Goal: Information Seeking & Learning: Learn about a topic

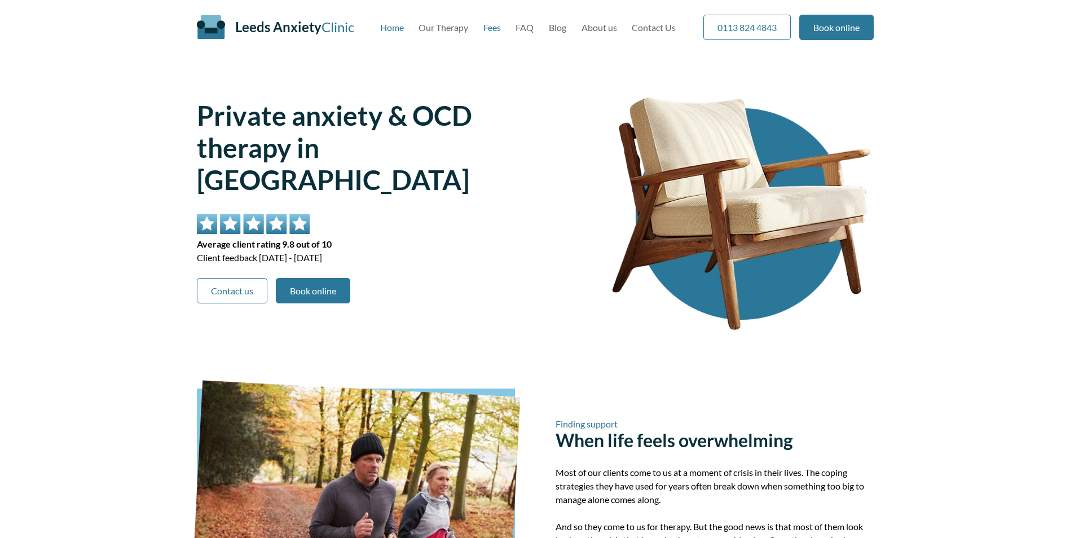
click at [490, 28] on link "Fees" at bounding box center [492, 27] width 17 height 11
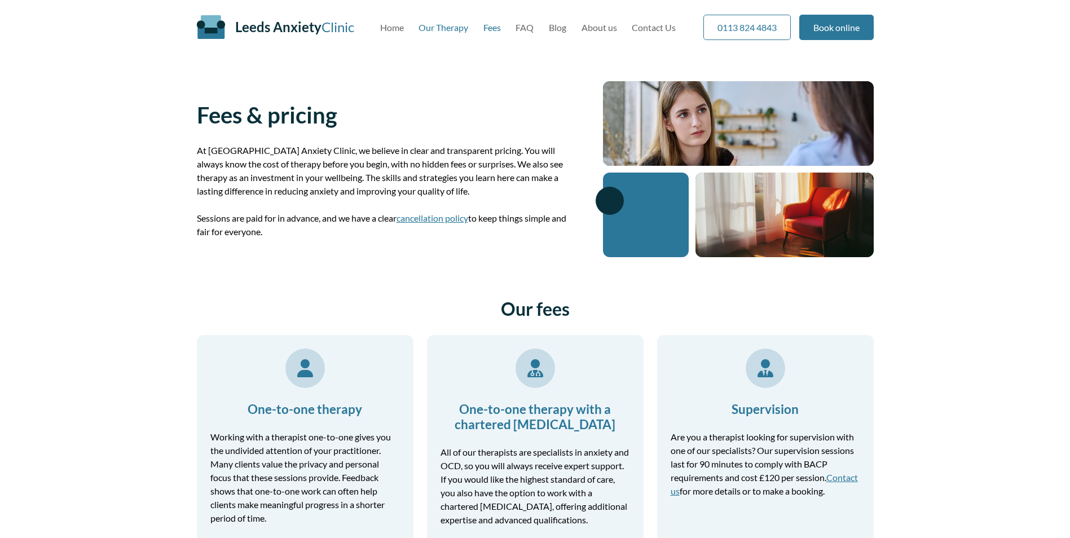
click at [447, 28] on link "Our Therapy" at bounding box center [444, 27] width 50 height 11
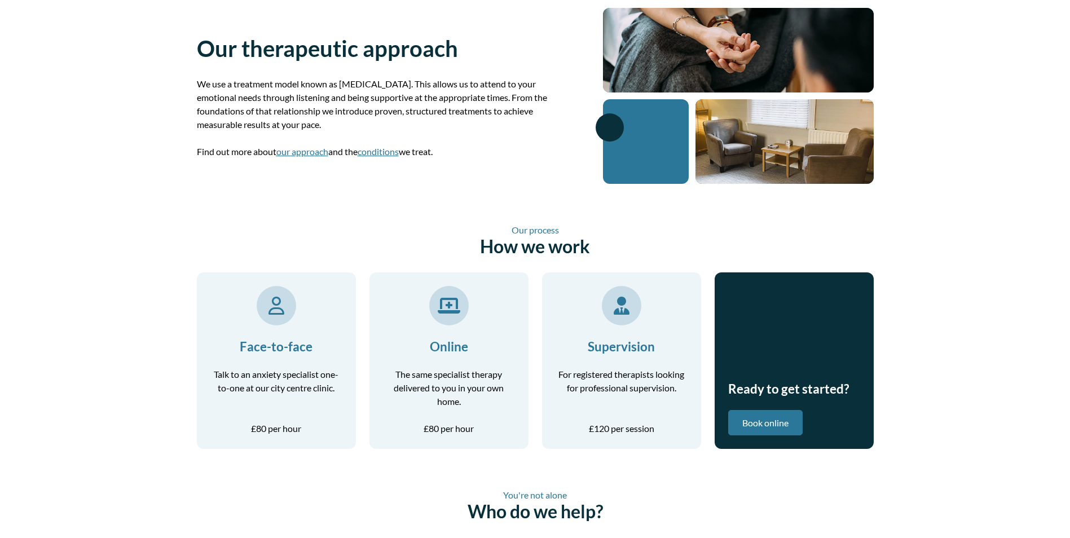
scroll to position [169, 0]
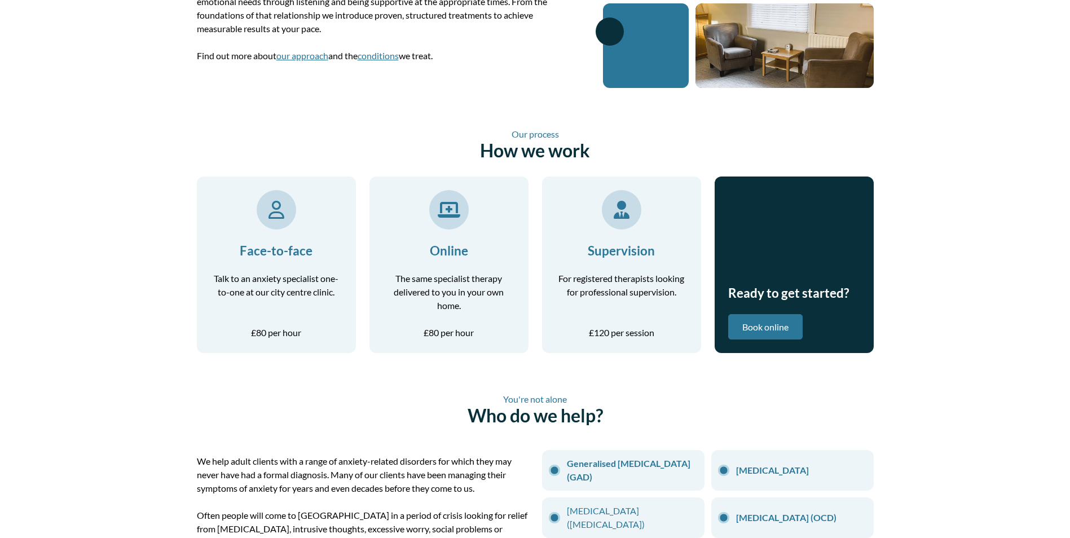
click at [287, 277] on p "Talk to an anxiety specialist one-to-one at our city centre clinic." at bounding box center [276, 285] width 132 height 27
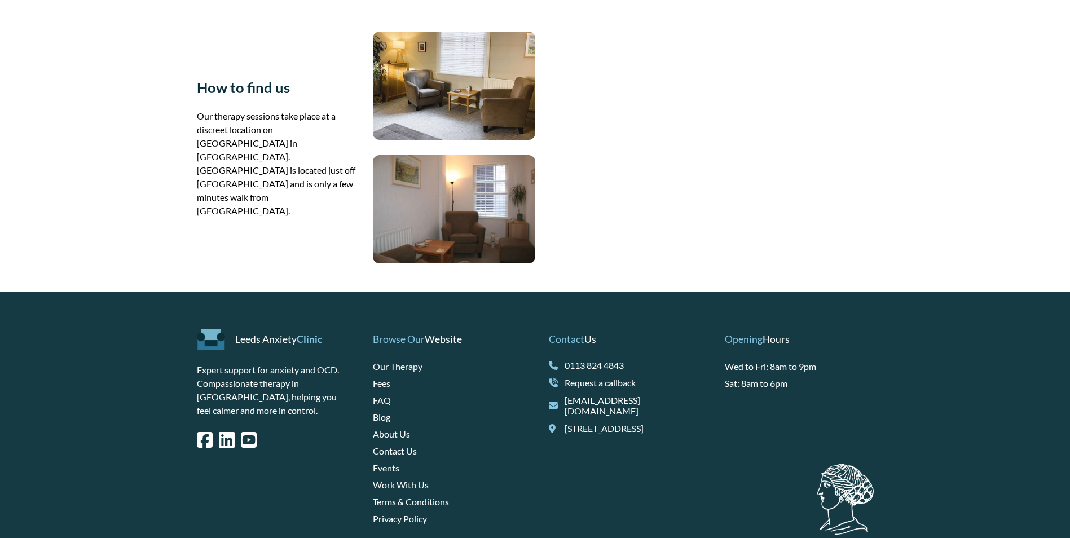
scroll to position [677, 0]
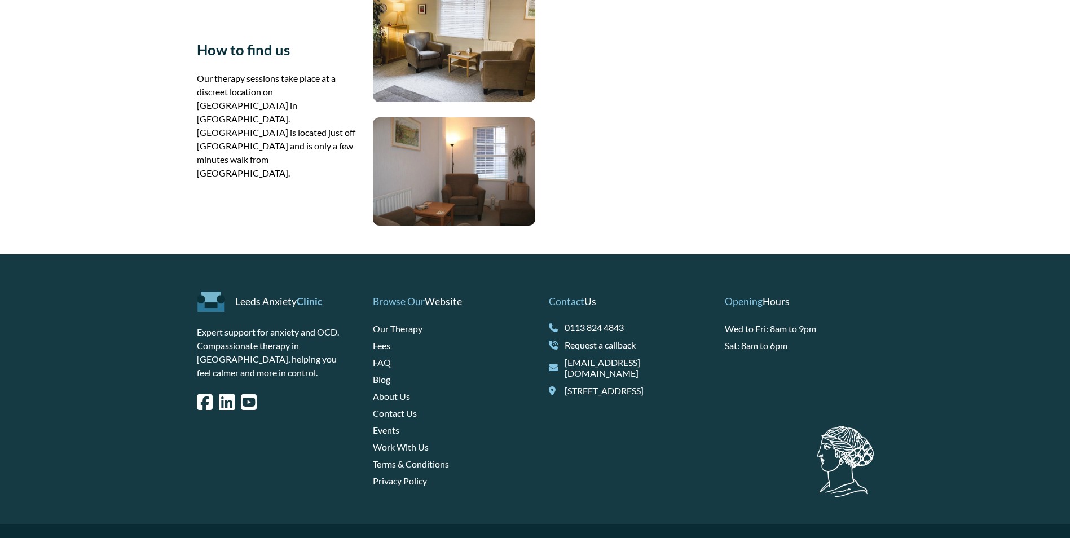
click at [390, 393] on link "About Us" at bounding box center [391, 396] width 37 height 11
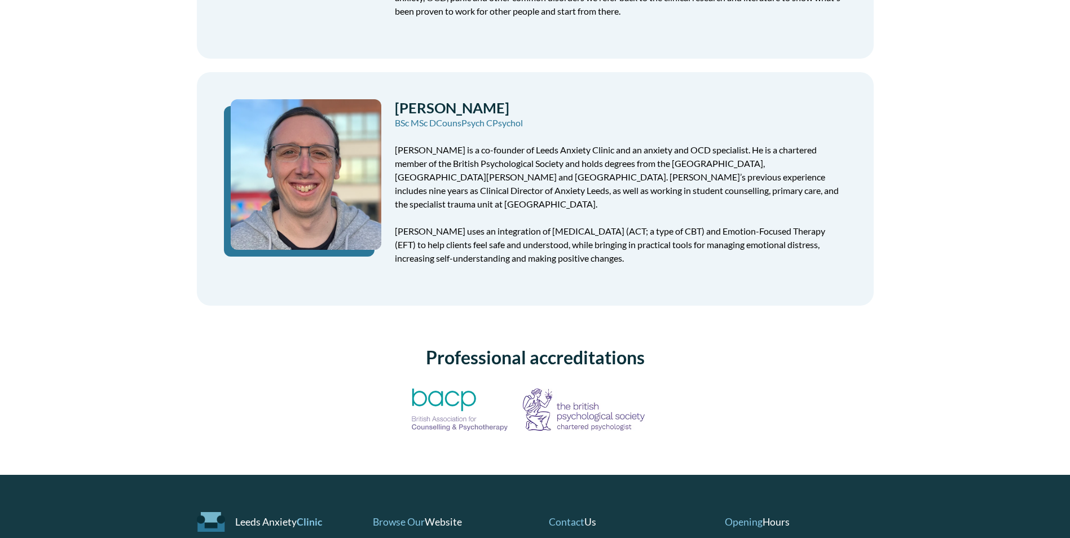
scroll to position [395, 0]
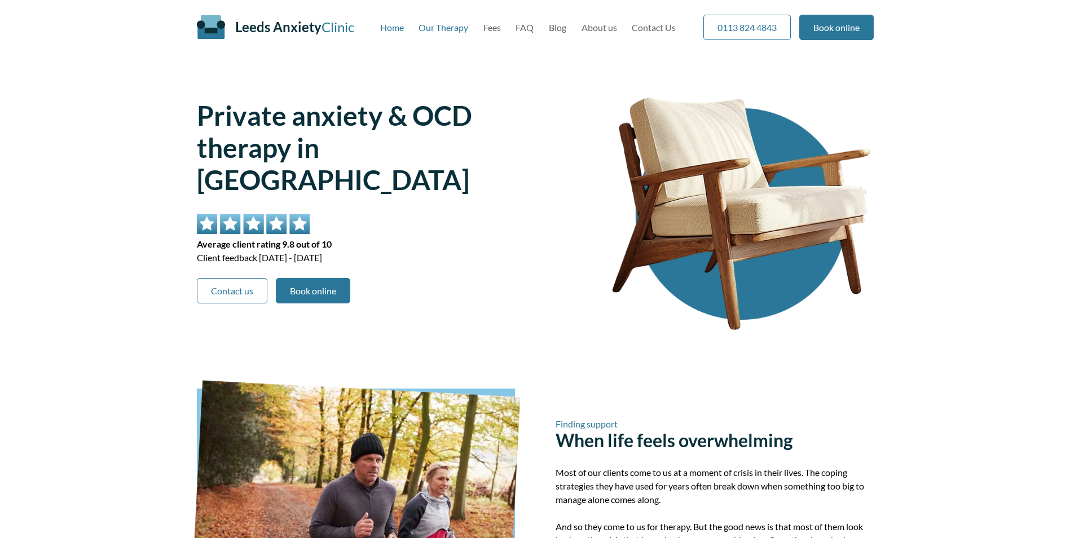
click at [454, 29] on link "Our Therapy" at bounding box center [444, 27] width 50 height 11
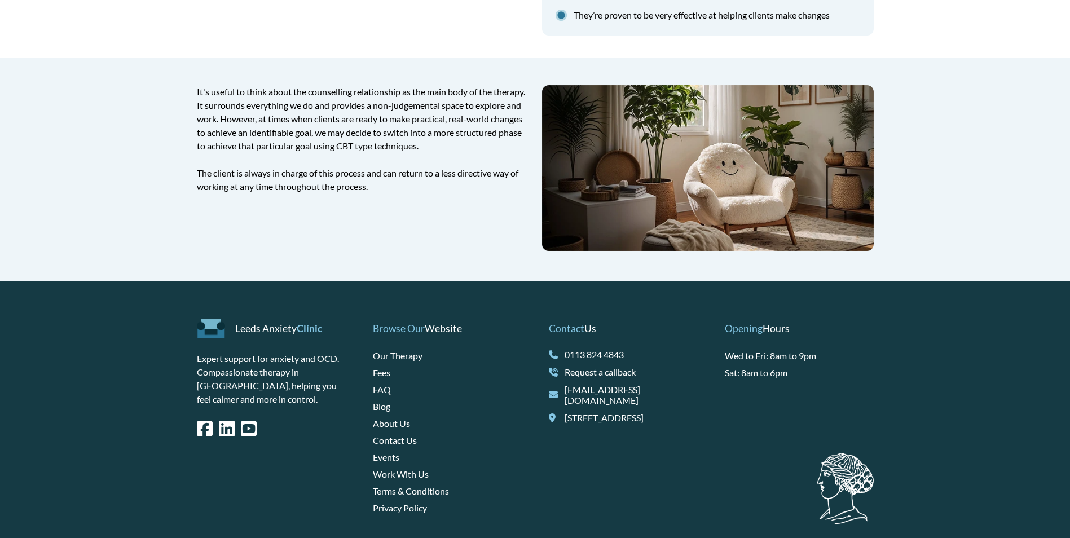
scroll to position [1636, 0]
